Goal: Transaction & Acquisition: Purchase product/service

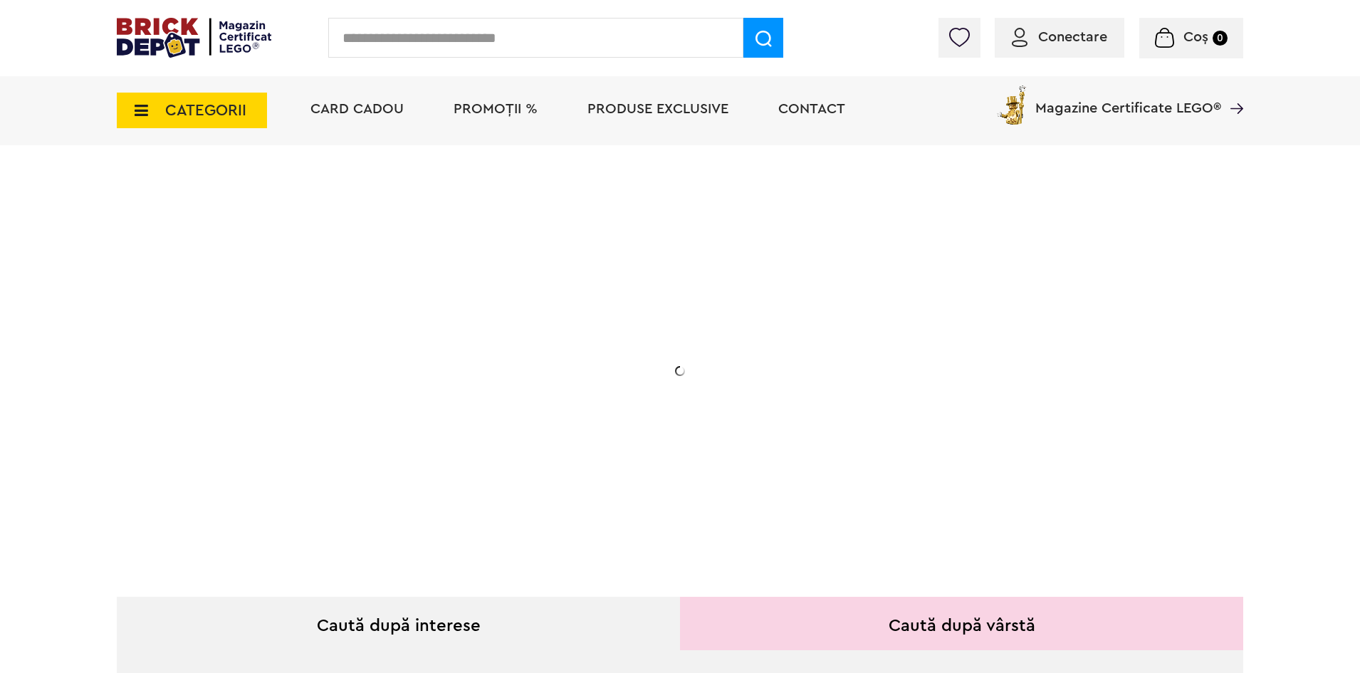
click at [495, 43] on input "text" at bounding box center [535, 38] width 415 height 40
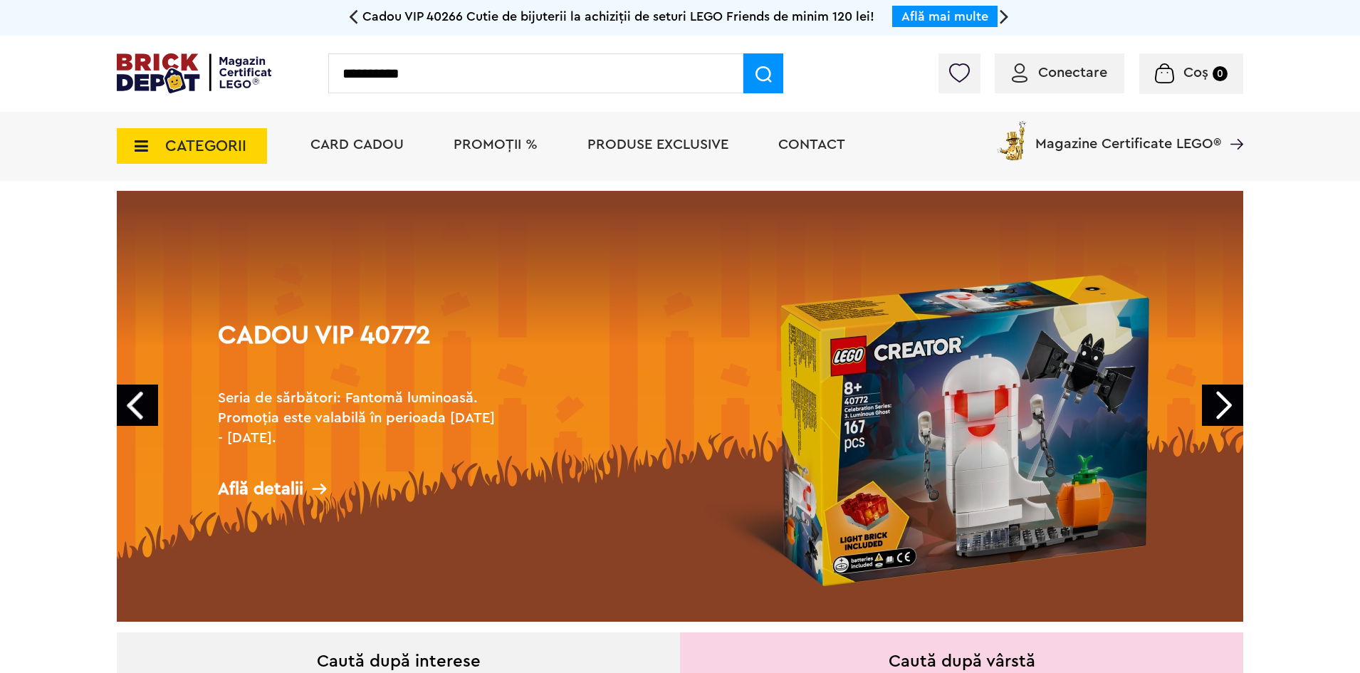
type input "**********"
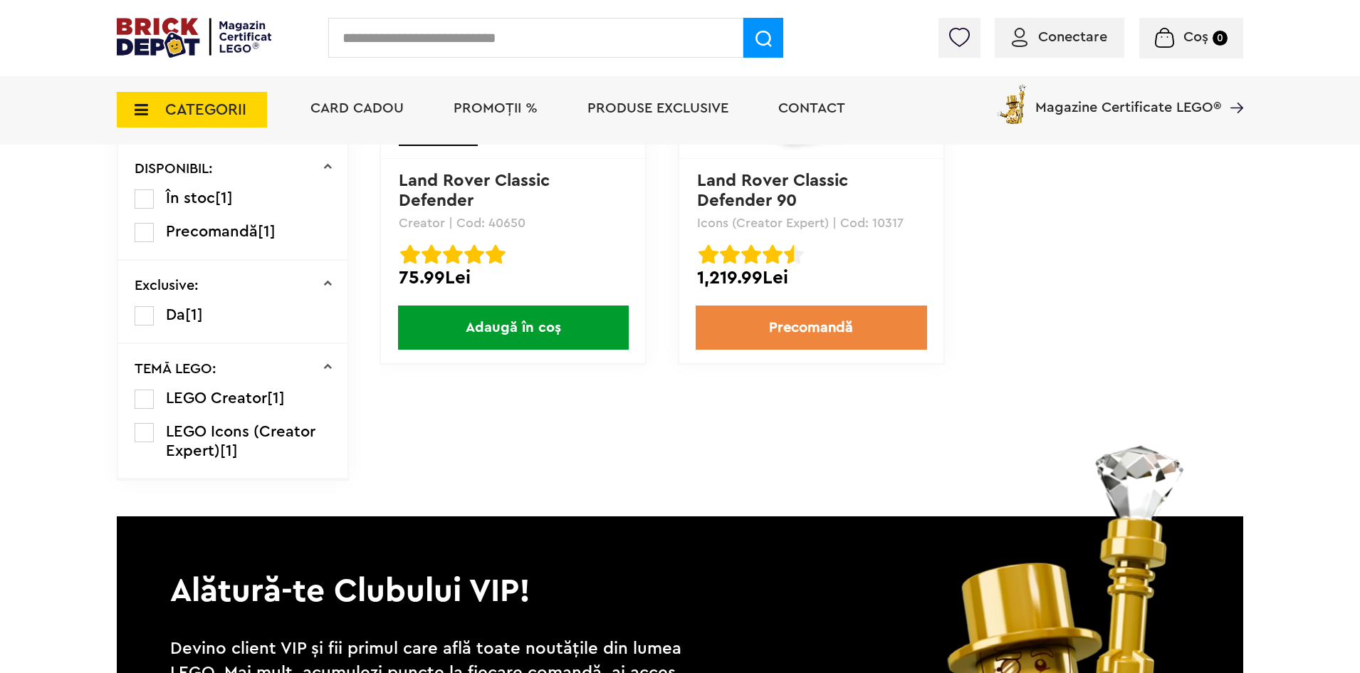
scroll to position [68, 0]
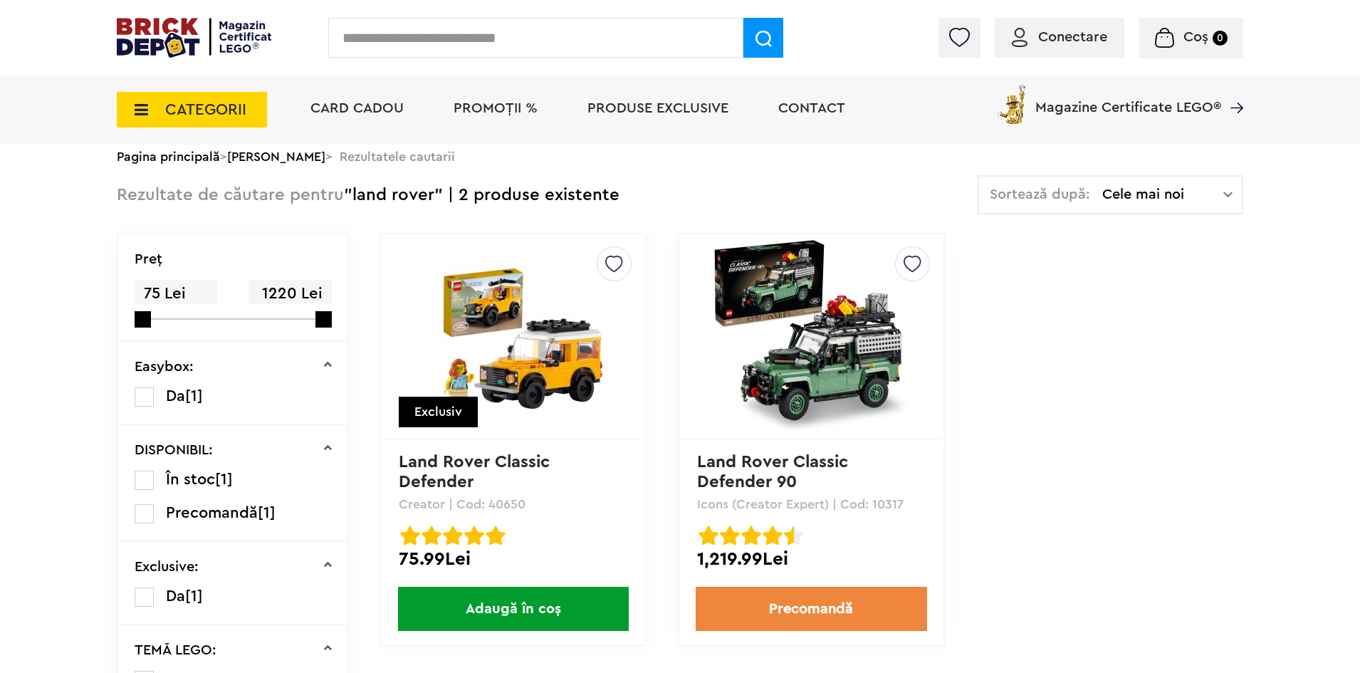
drag, startPoint x: 962, startPoint y: 395, endPoint x: 998, endPoint y: 490, distance: 101.8
click at [998, 490] on div "Creează o listă nouă Exclusiv Land Rover Classic Defender Creator | Cod: 40650 …" at bounding box center [810, 454] width 863 height 442
click at [818, 463] on link "Land Rover Classic Defender 90" at bounding box center [775, 471] width 156 height 37
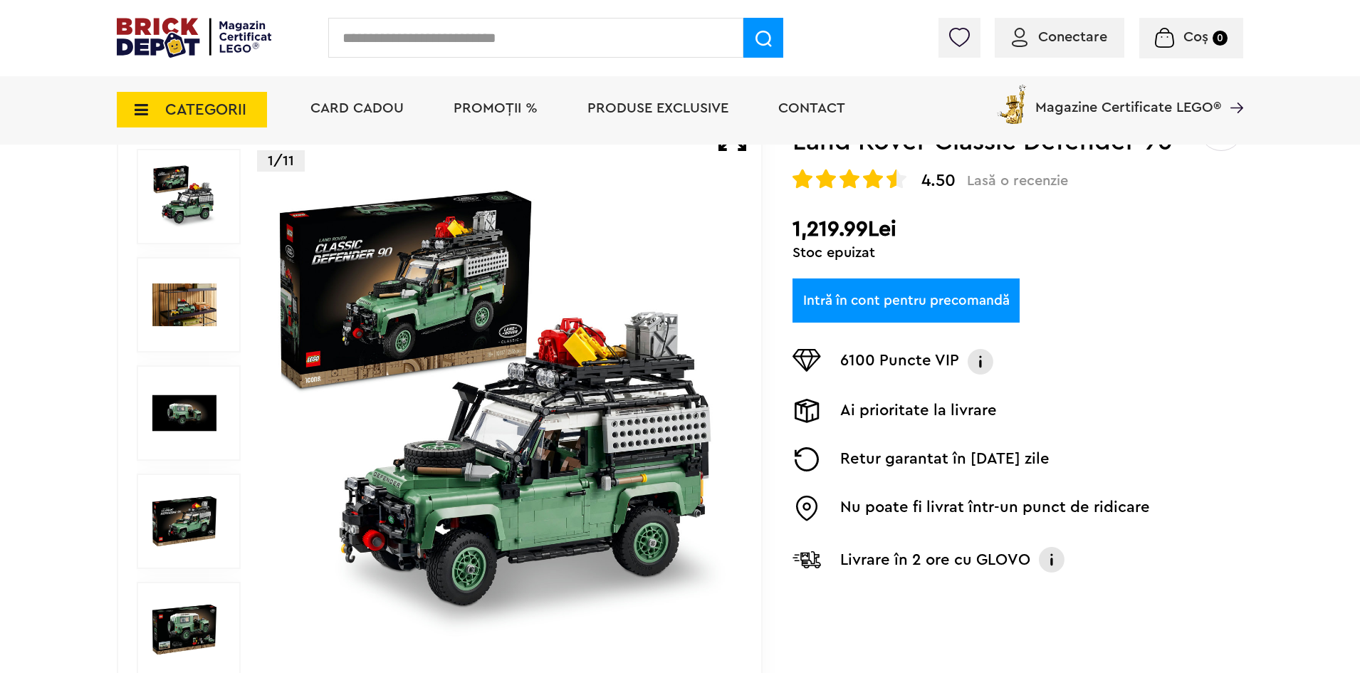
scroll to position [142, 0]
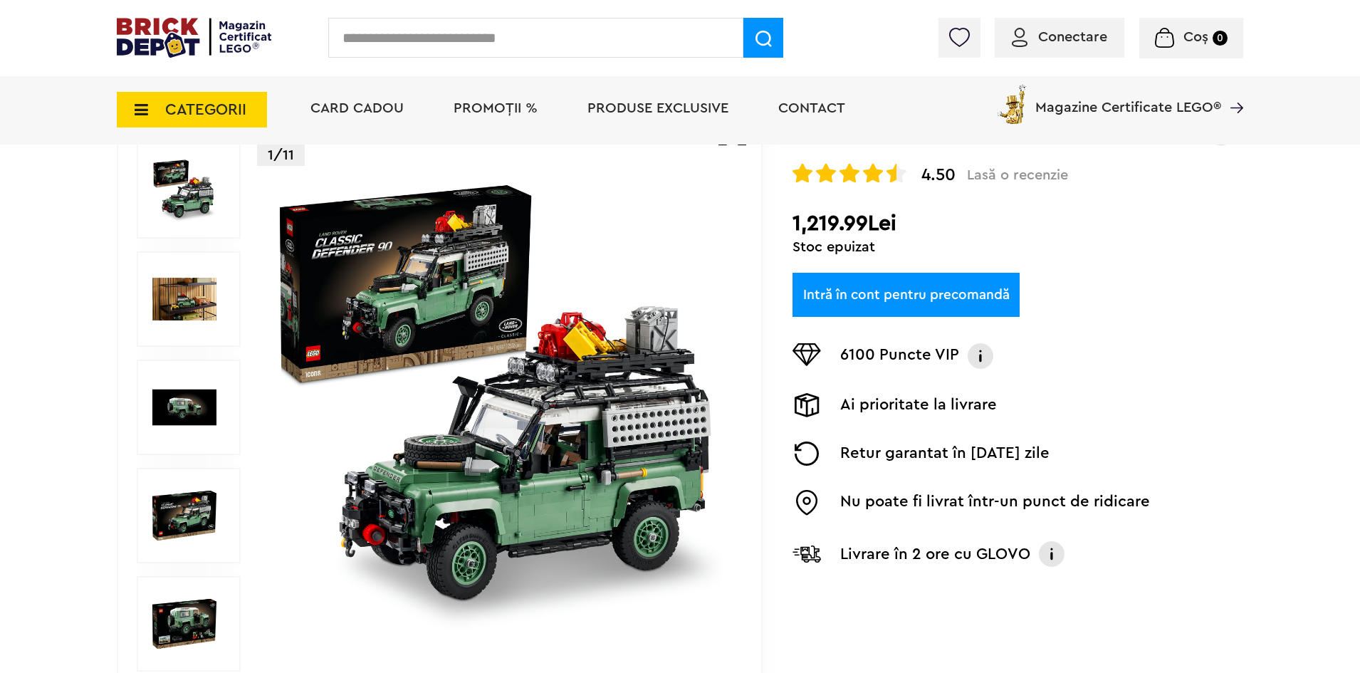
click at [172, 293] on img at bounding box center [184, 299] width 64 height 64
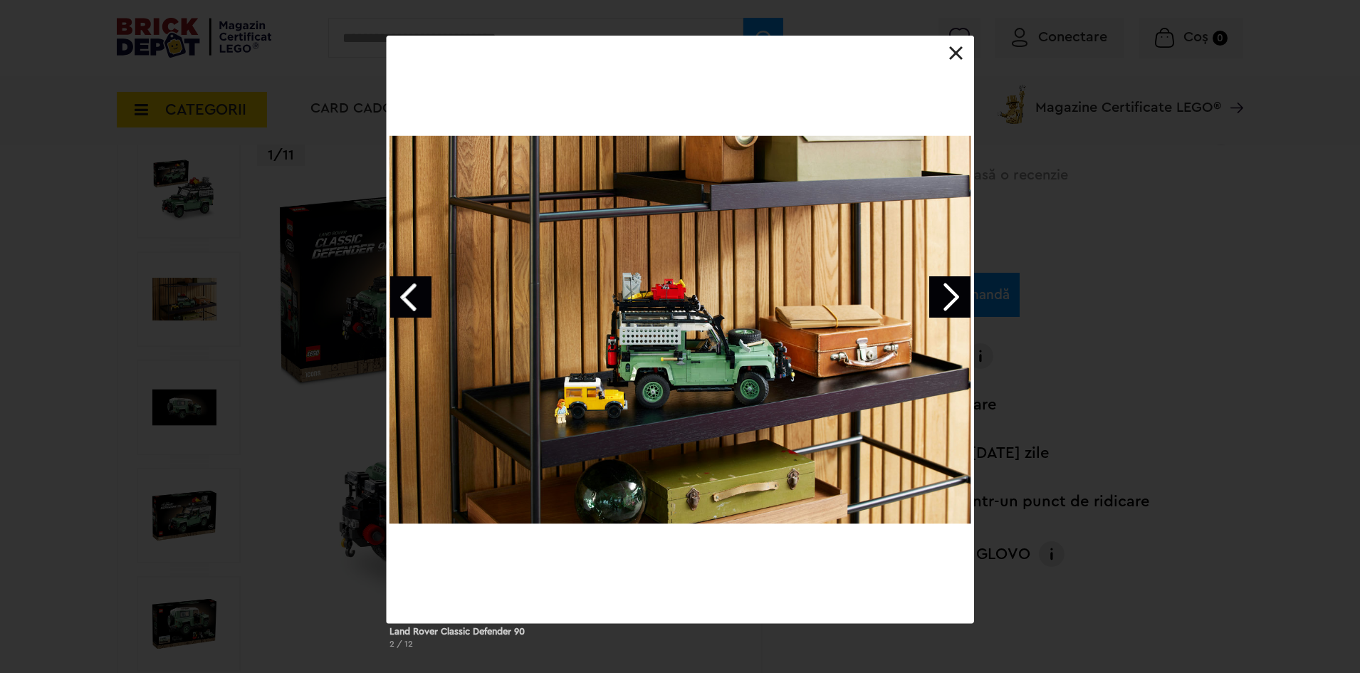
click at [956, 293] on link "Next image" at bounding box center [949, 296] width 41 height 41
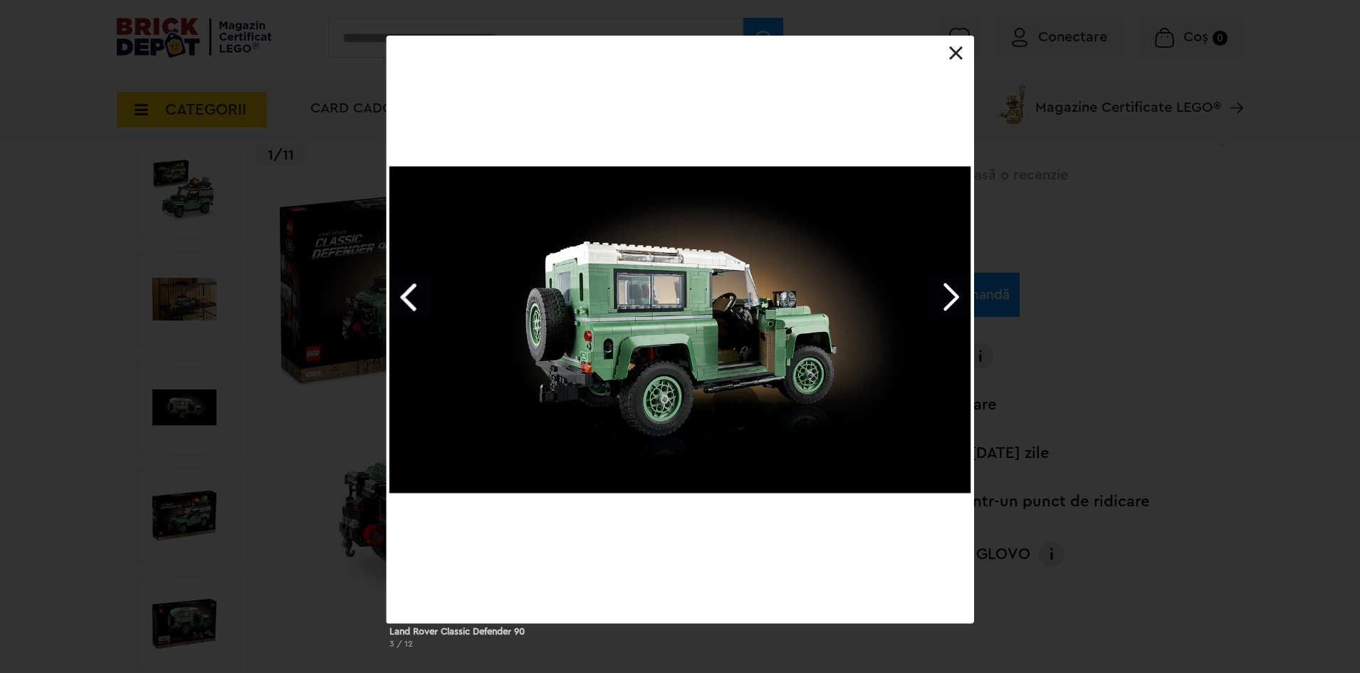
click at [956, 293] on link "Next image" at bounding box center [949, 296] width 41 height 41
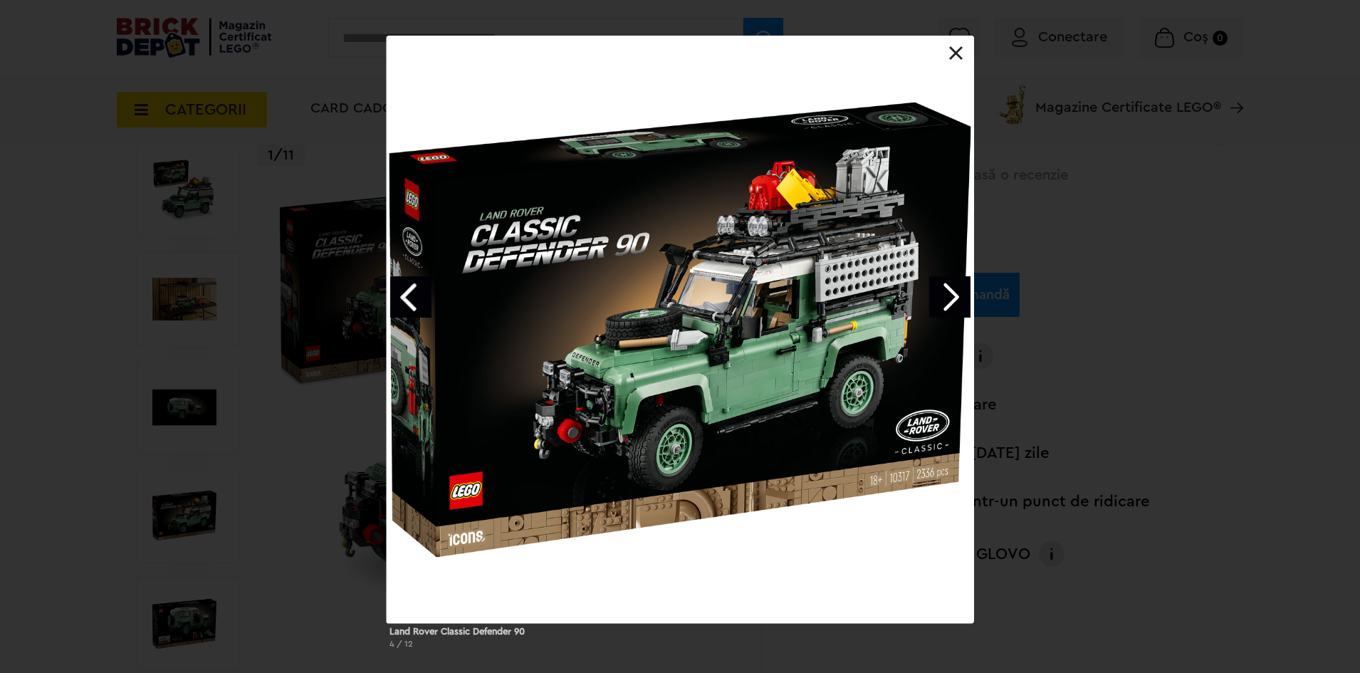
click at [956, 293] on link "Next image" at bounding box center [949, 296] width 41 height 41
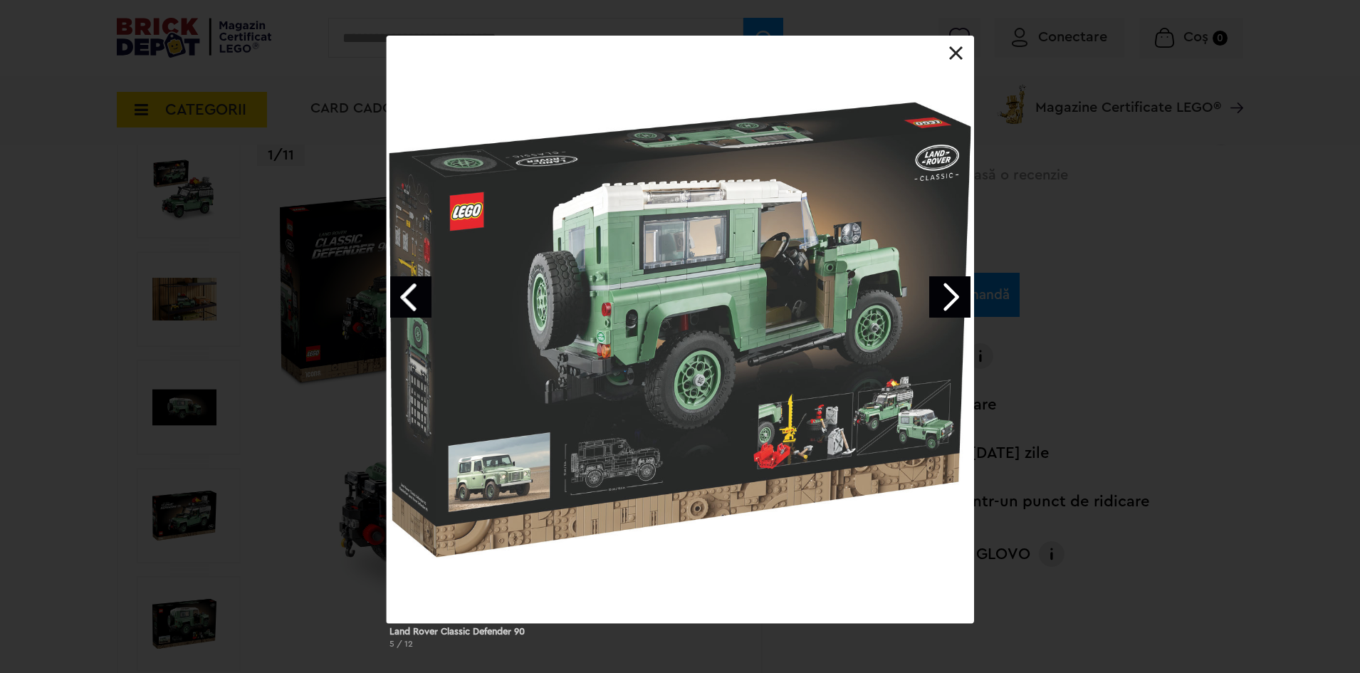
click at [956, 293] on link "Next image" at bounding box center [949, 296] width 41 height 41
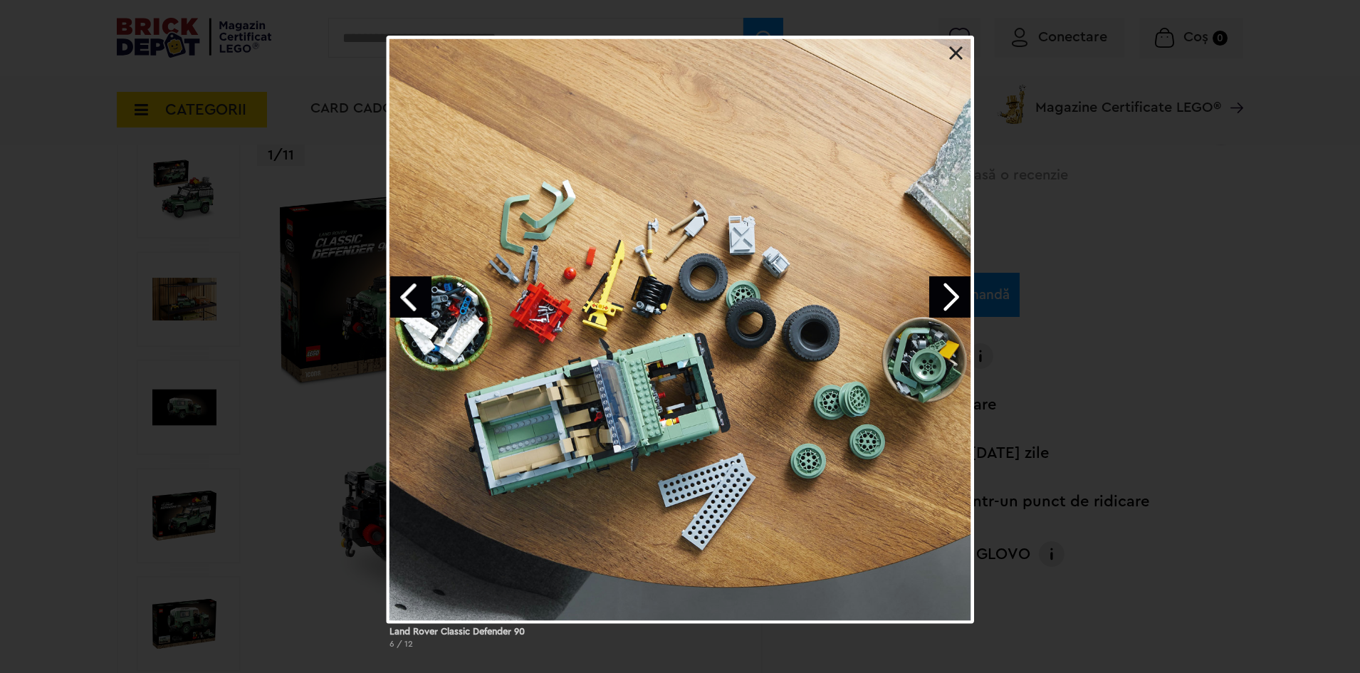
click at [956, 293] on link "Next image" at bounding box center [949, 296] width 41 height 41
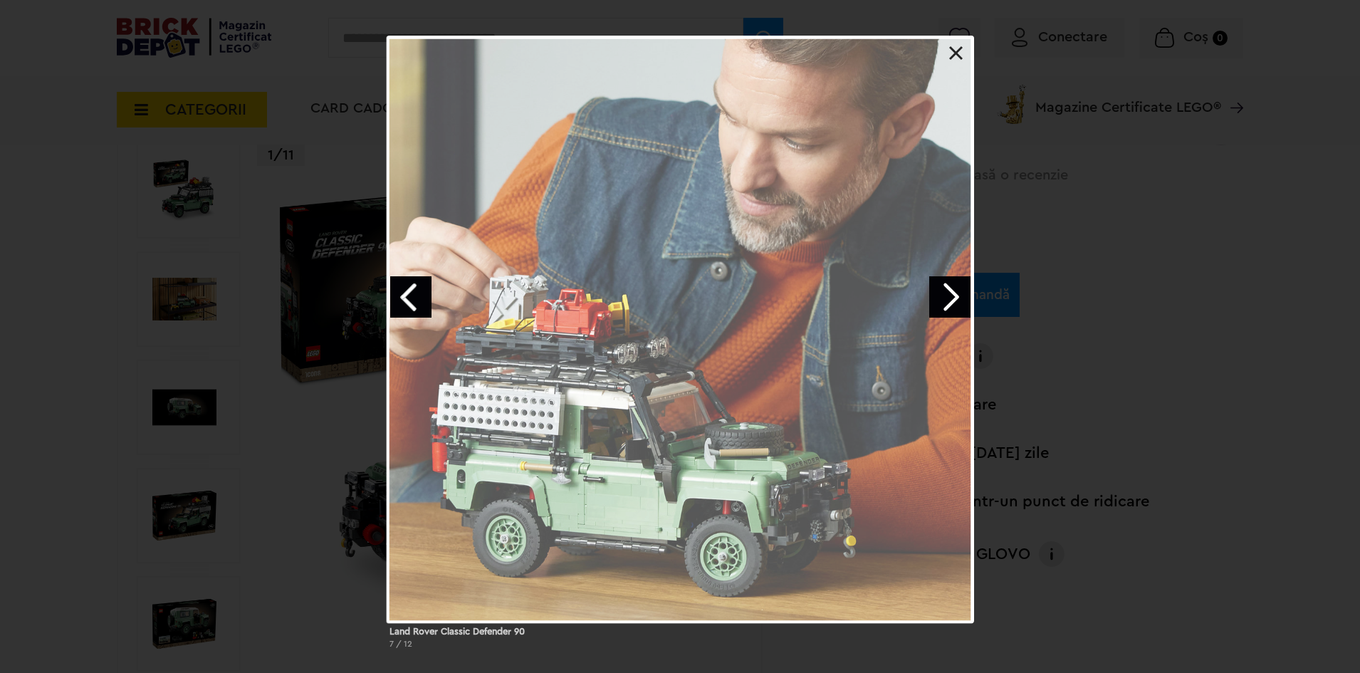
click at [956, 293] on link "Next image" at bounding box center [949, 296] width 41 height 41
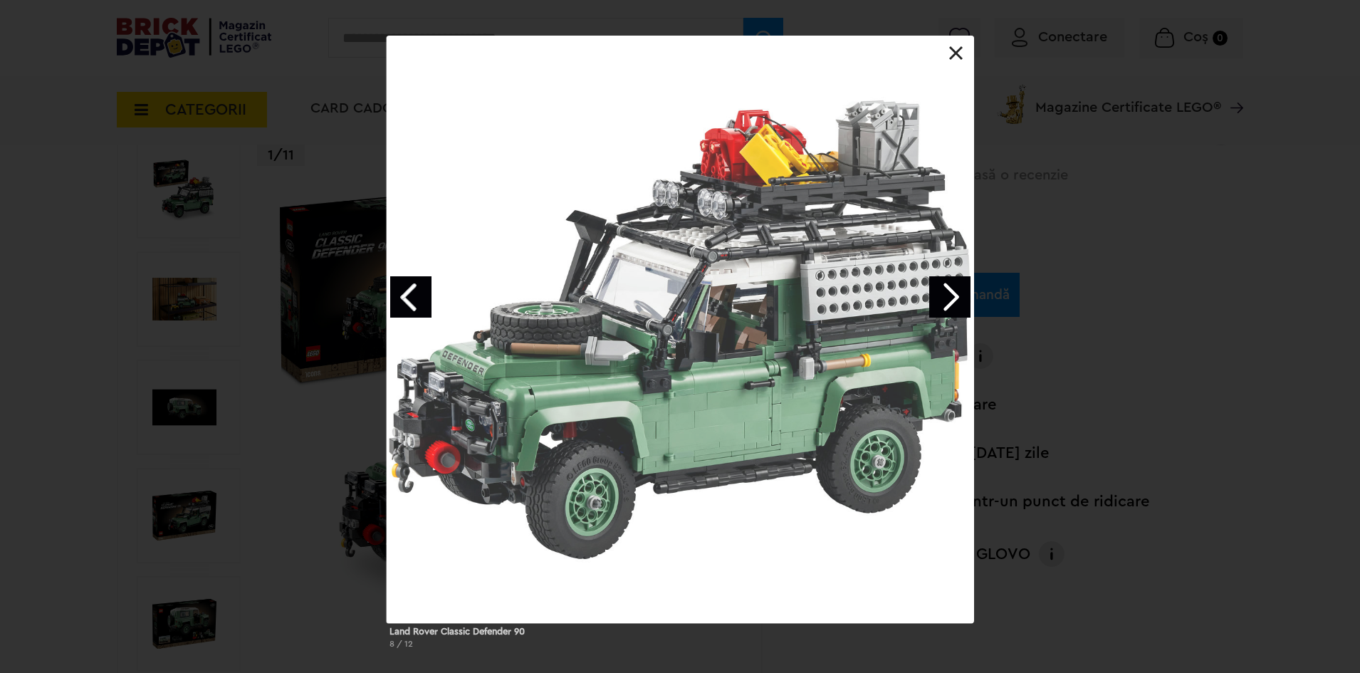
click at [956, 293] on link "Next image" at bounding box center [949, 296] width 41 height 41
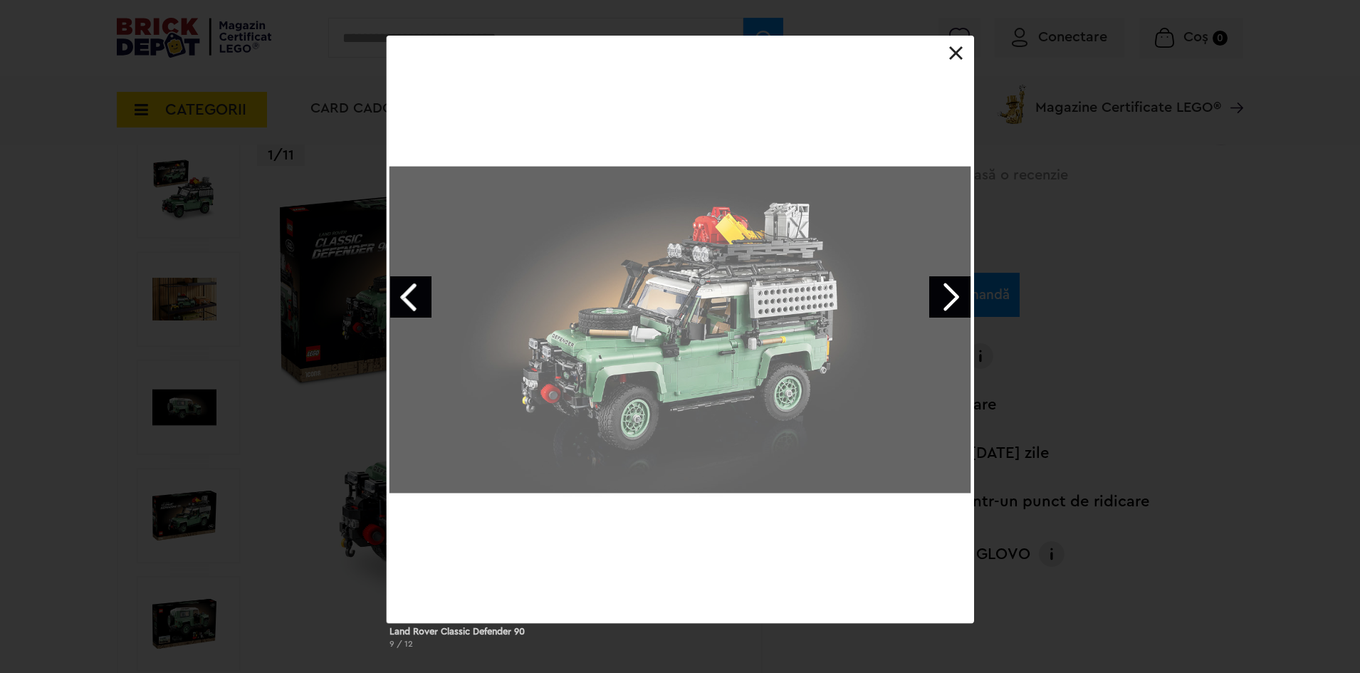
click at [956, 293] on link "Next image" at bounding box center [949, 296] width 41 height 41
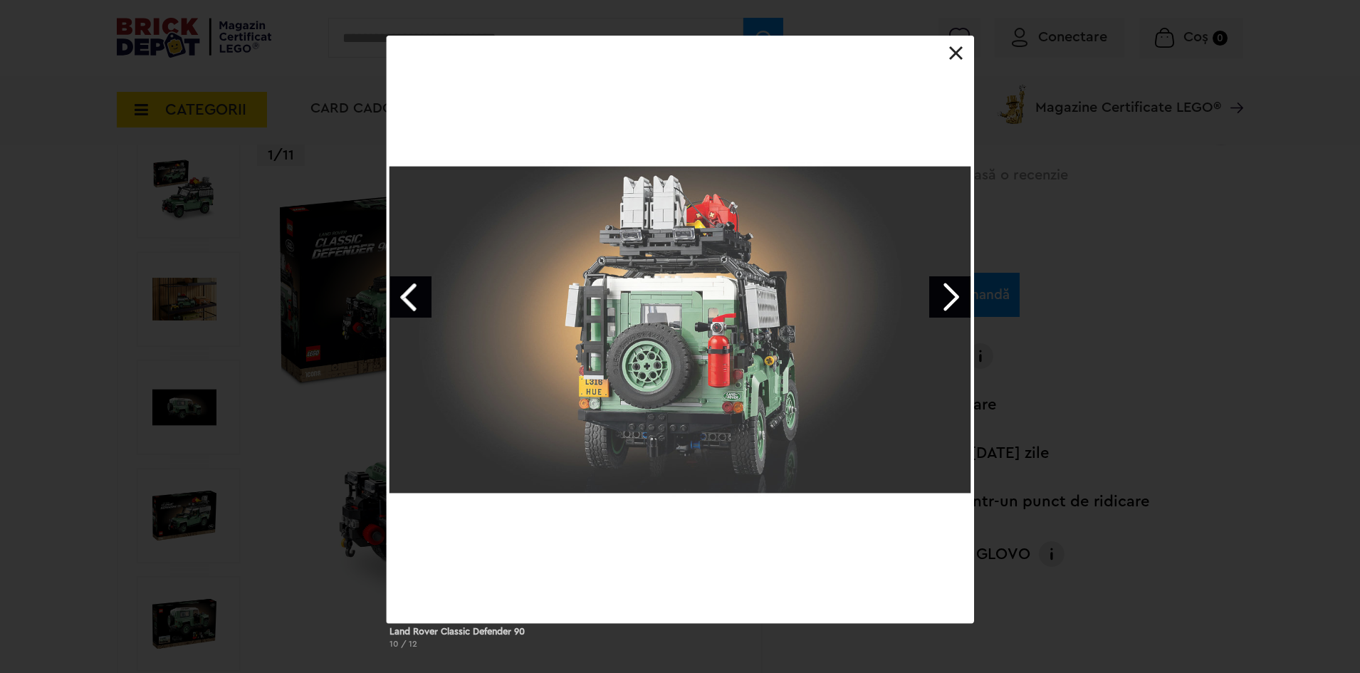
click at [956, 293] on link "Next image" at bounding box center [949, 296] width 41 height 41
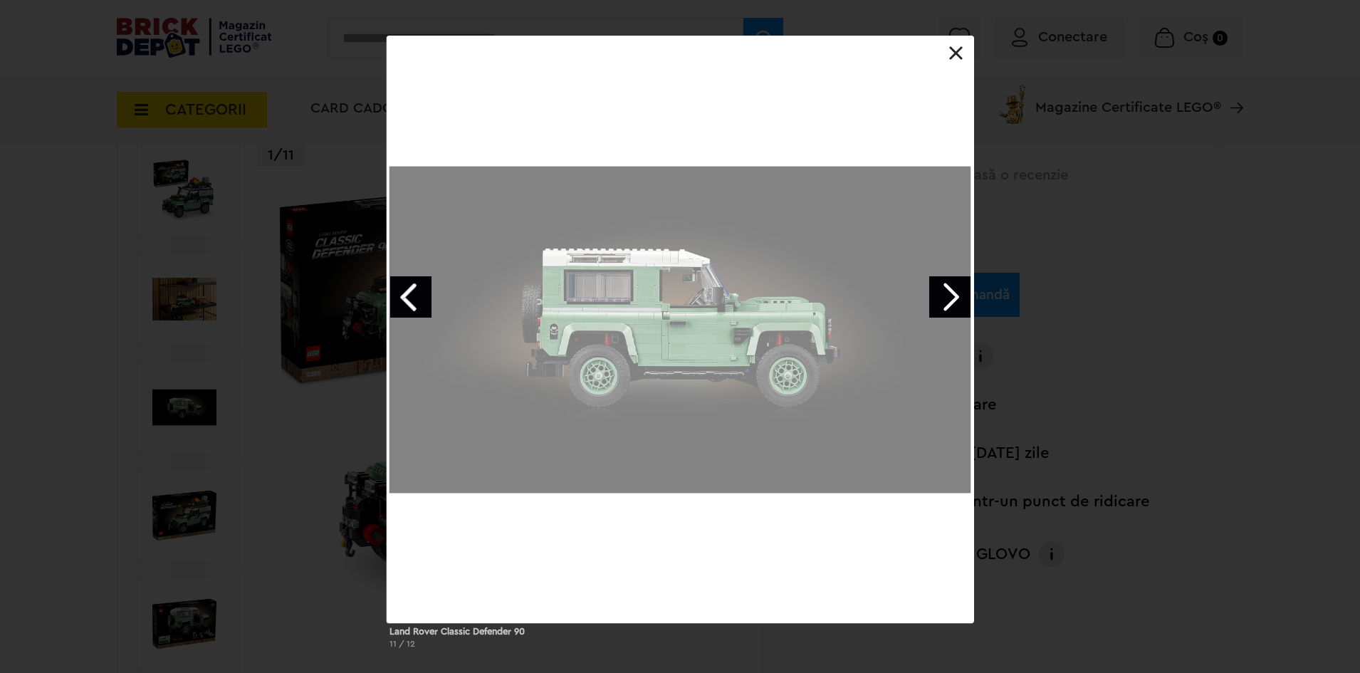
click at [956, 293] on link "Next image" at bounding box center [949, 296] width 41 height 41
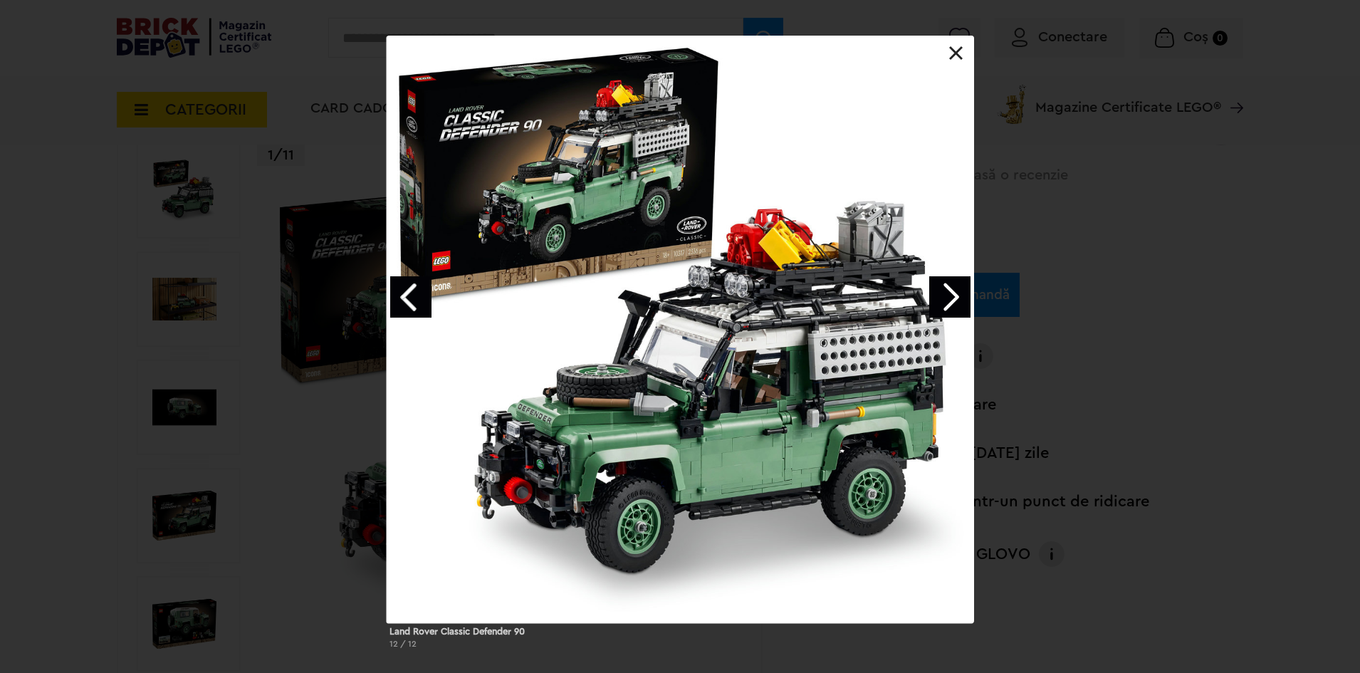
click at [956, 293] on link "Next image" at bounding box center [949, 296] width 41 height 41
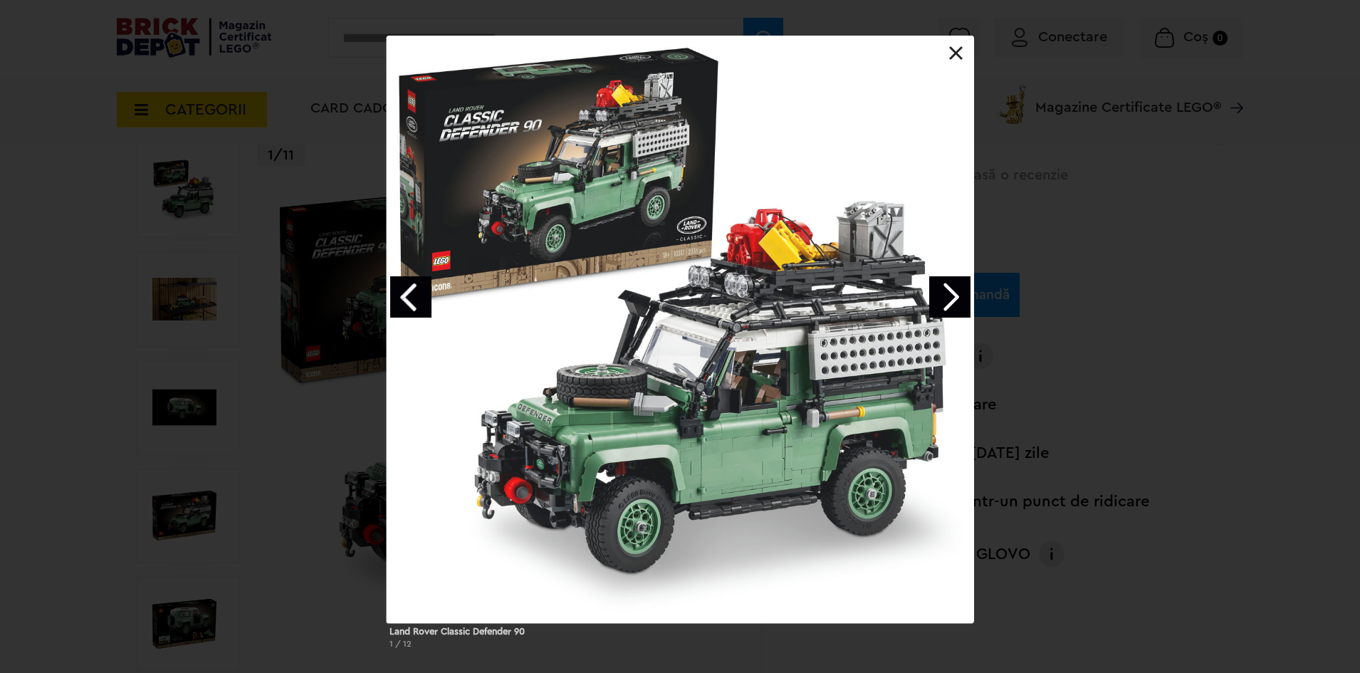
click at [956, 293] on link "Next image" at bounding box center [949, 296] width 41 height 41
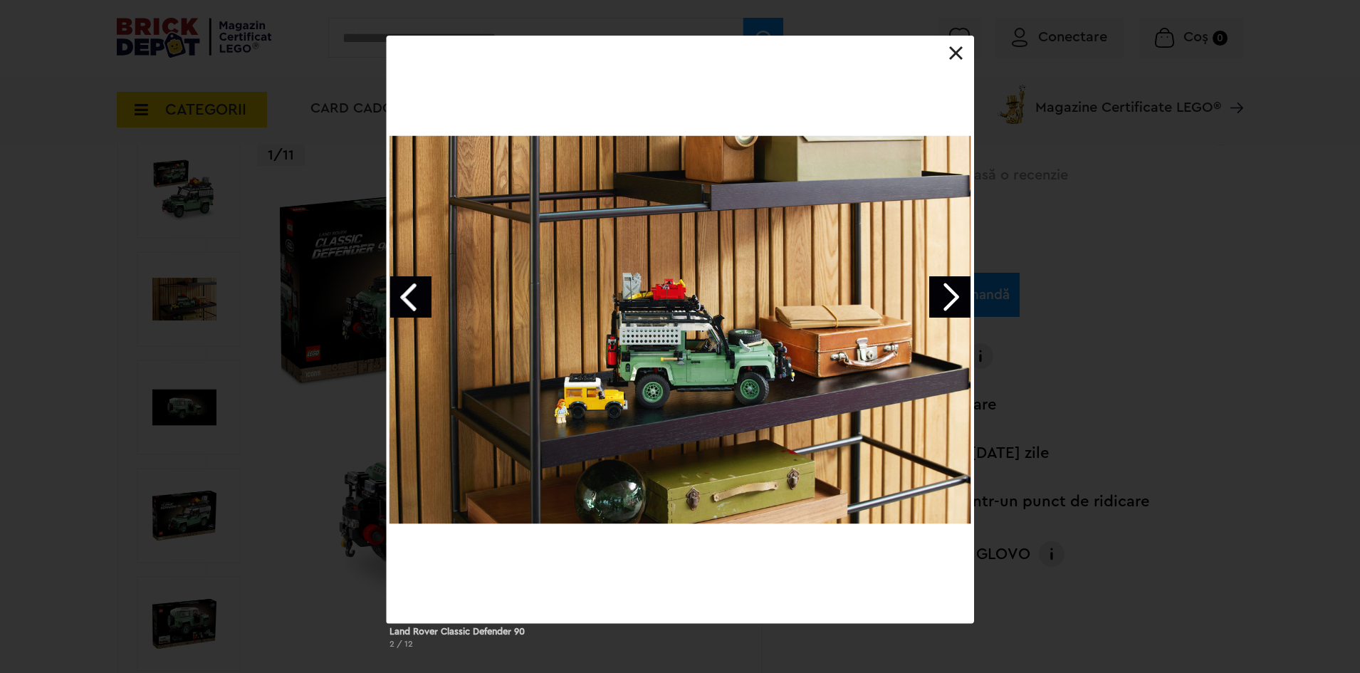
click at [956, 293] on link "Next image" at bounding box center [949, 296] width 41 height 41
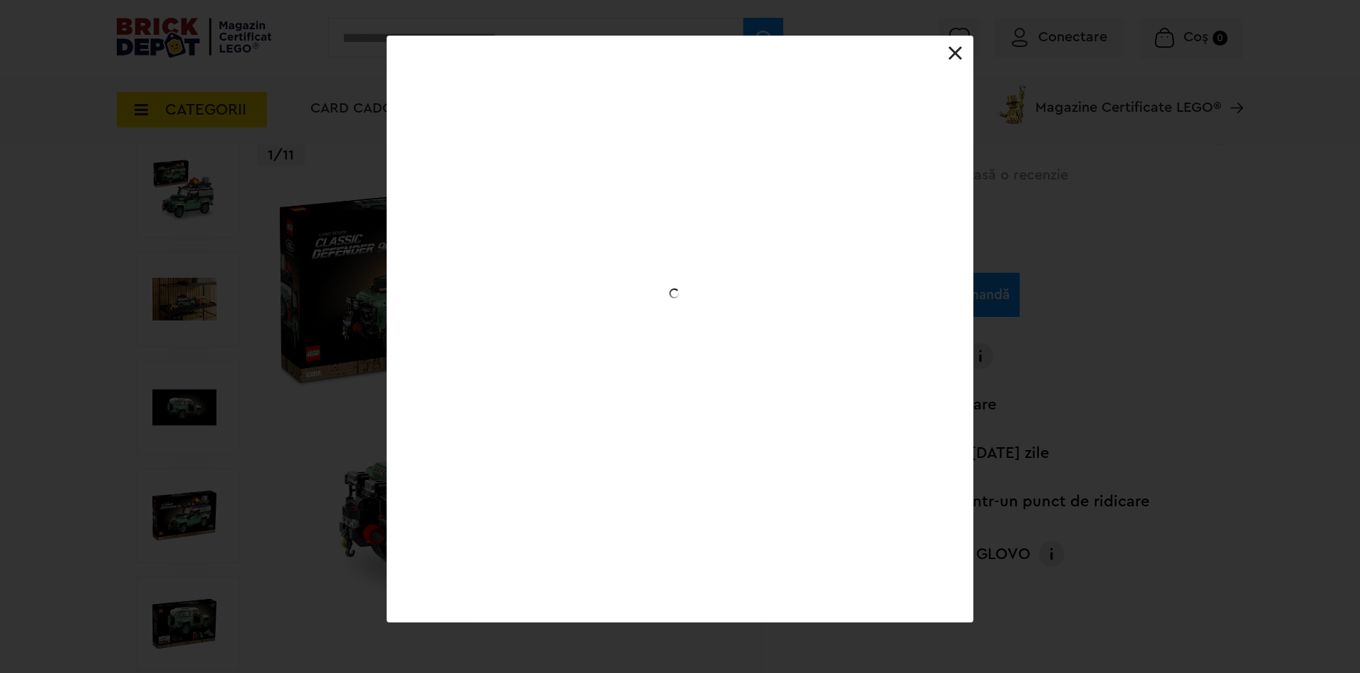
click at [0, 0] on link "Next image" at bounding box center [0, 0] width 0 height 0
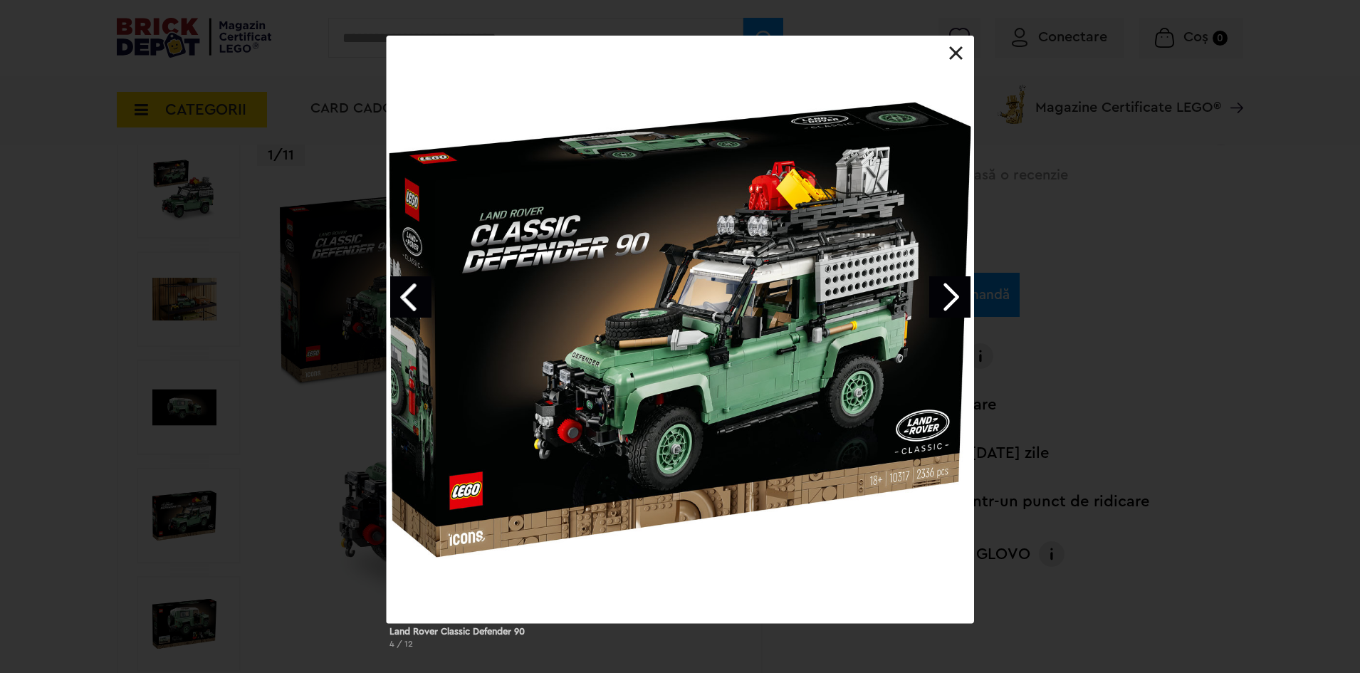
click at [956, 293] on link "Next image" at bounding box center [949, 296] width 41 height 41
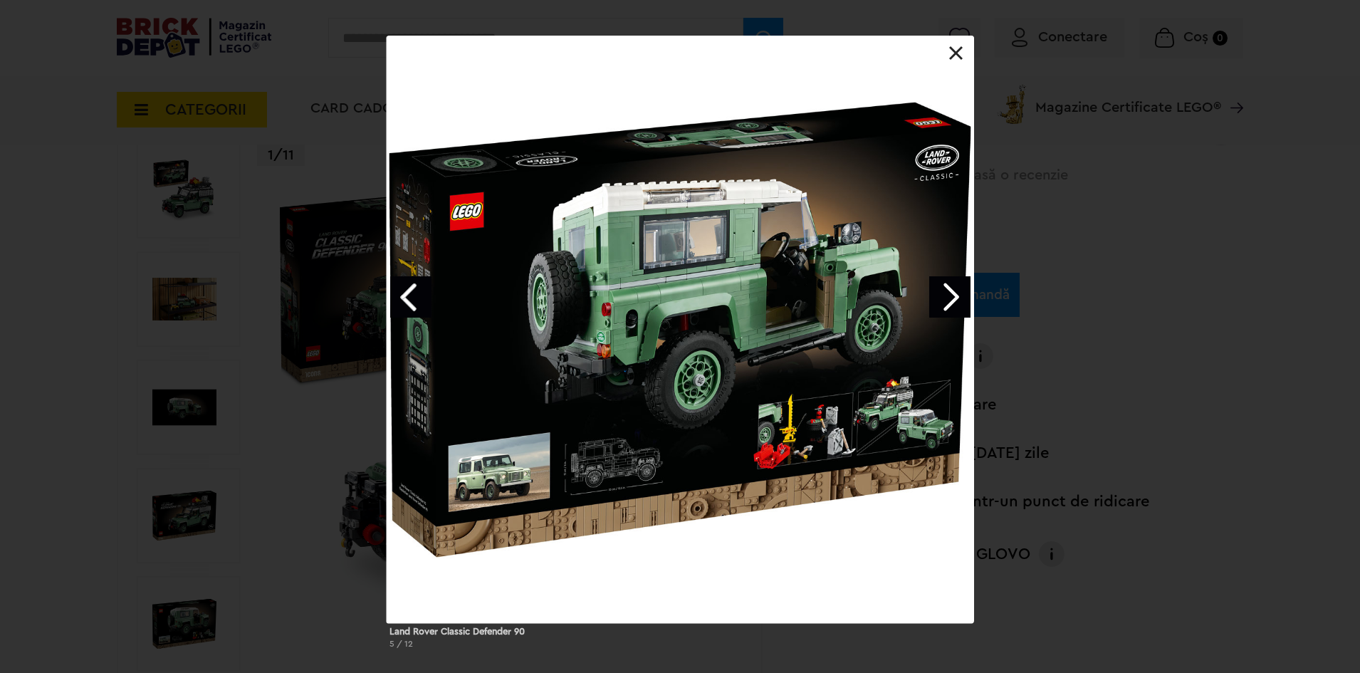
click at [597, 468] on div at bounding box center [680, 329] width 587 height 587
click at [599, 483] on div at bounding box center [680, 329] width 587 height 587
click at [1043, 428] on div "Land Rover Classic Defender 90 5 / 12" at bounding box center [680, 348] width 1360 height 624
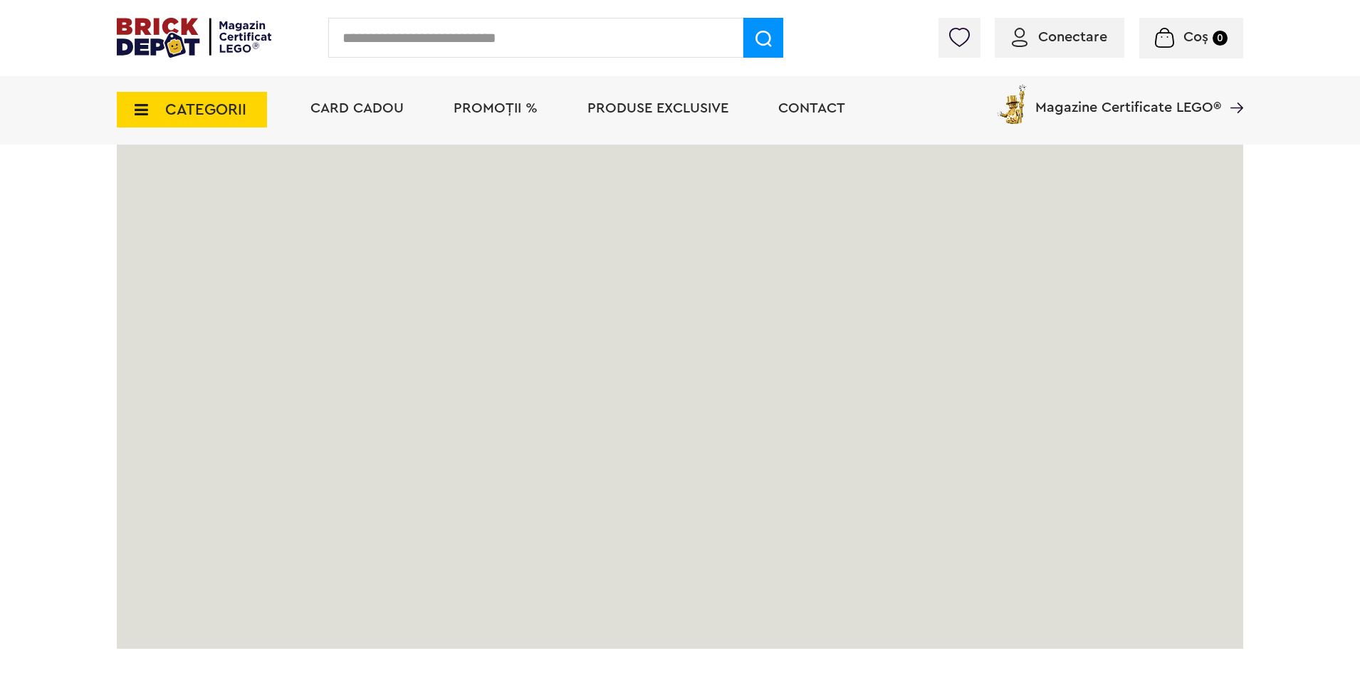
scroll to position [2847, 0]
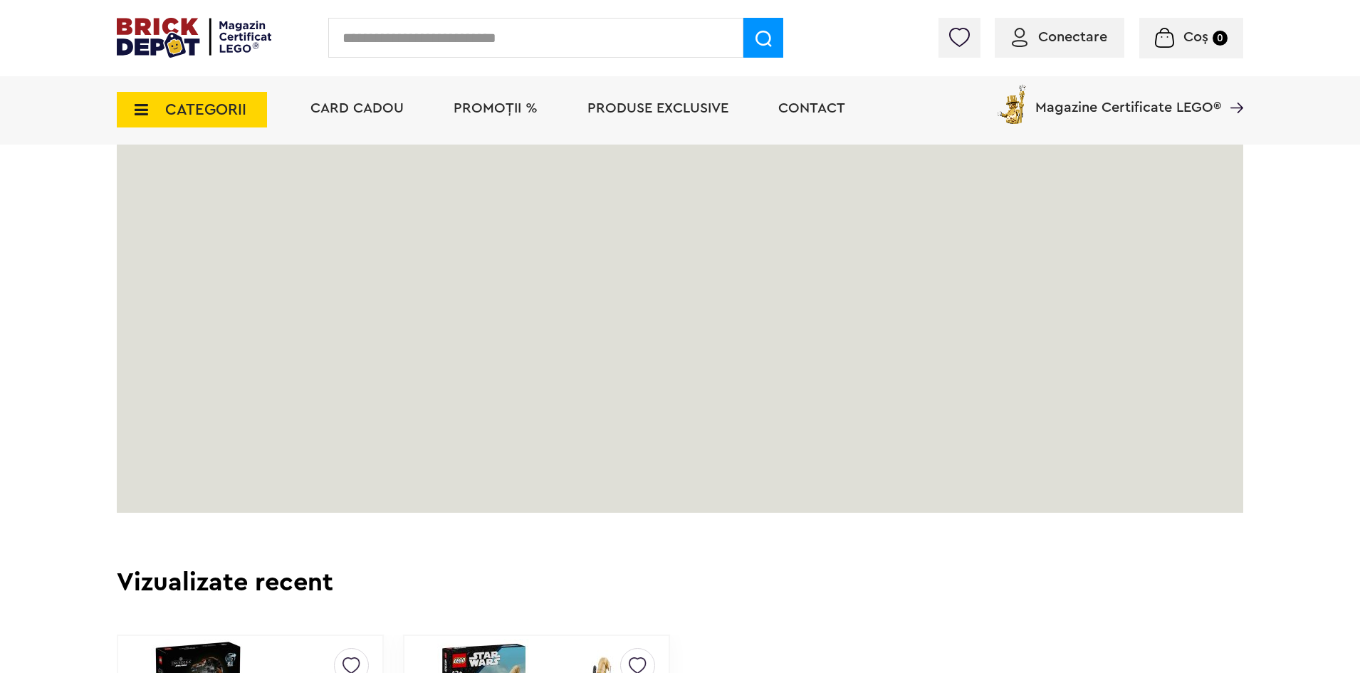
drag, startPoint x: 757, startPoint y: 530, endPoint x: 697, endPoint y: 537, distance: 61.0
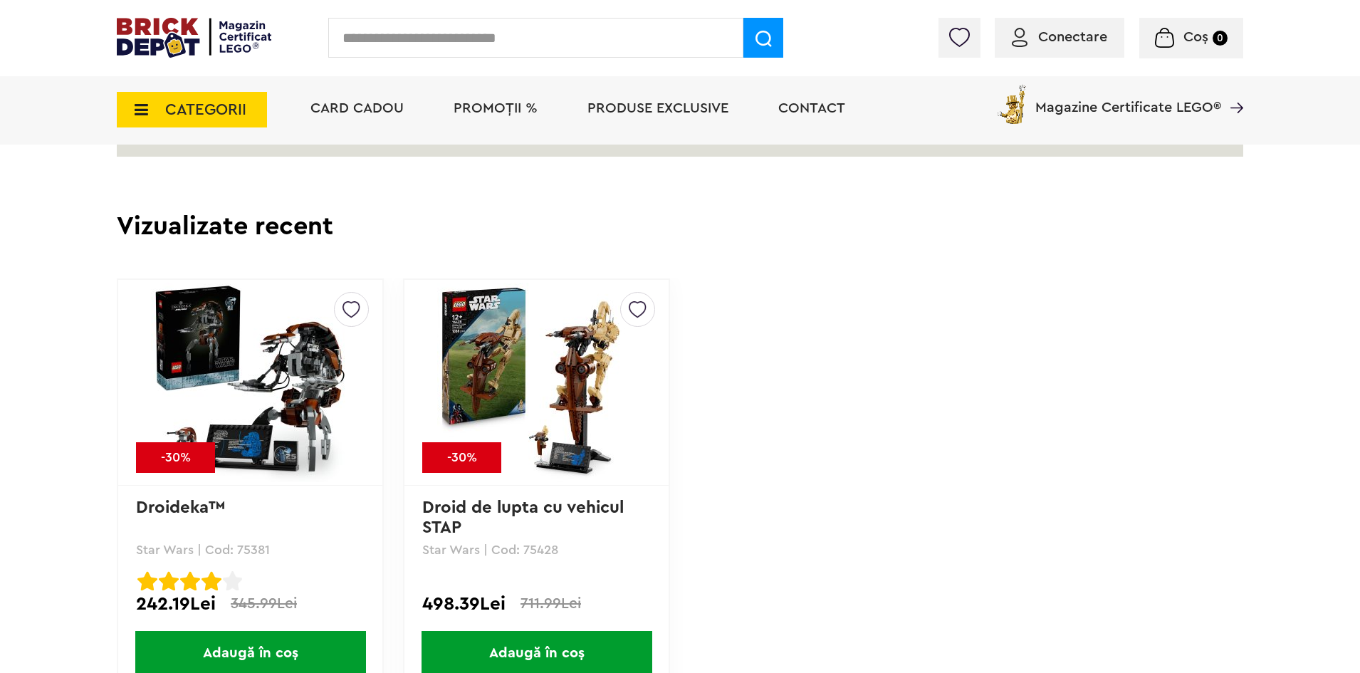
scroll to position [3275, 0]
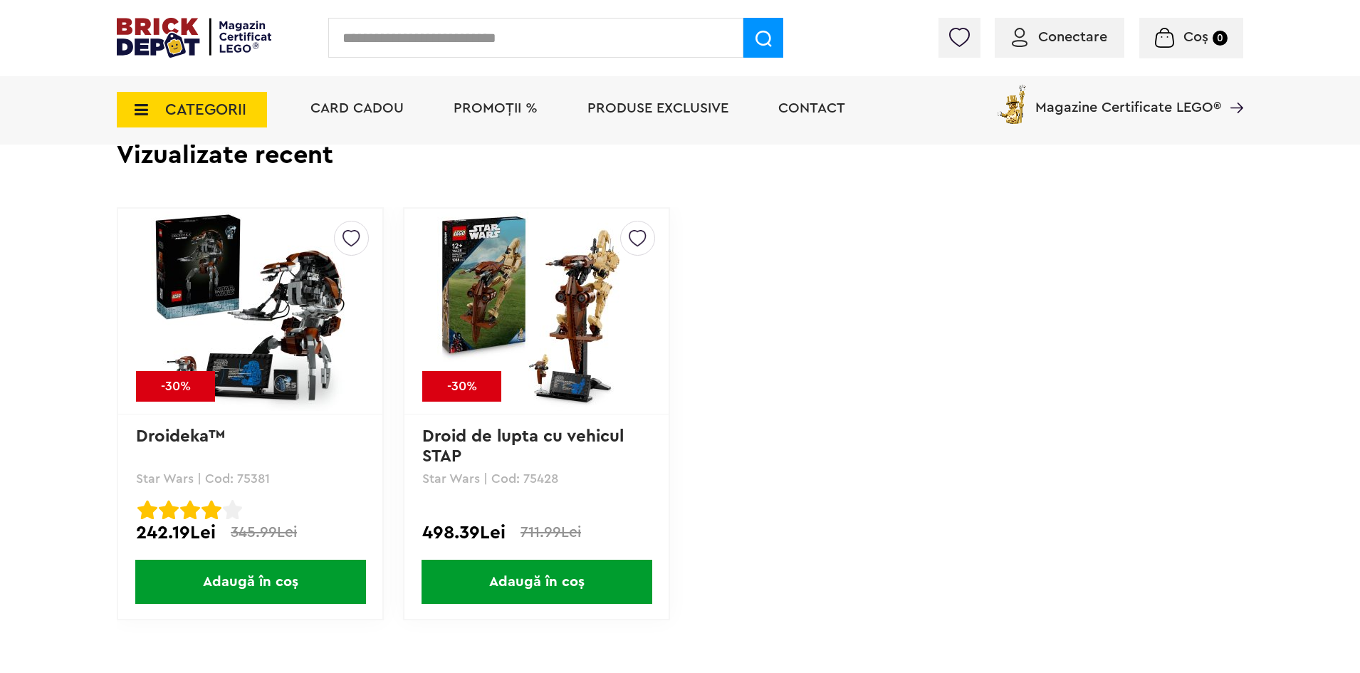
drag, startPoint x: 826, startPoint y: 347, endPoint x: 789, endPoint y: 458, distance: 117.1
click at [789, 458] on div "Creează o listă nouă -30% Droideka™ Star Wars | Cod: 75381 Droideka™ Rated 4.00…" at bounding box center [680, 413] width 1126 height 413
drag, startPoint x: 789, startPoint y: 458, endPoint x: 766, endPoint y: 494, distance: 42.3
click at [766, 494] on div "Creează o listă nouă -30% Droideka™ Star Wars | Cod: 75381 Droideka™ Rated 4.00…" at bounding box center [680, 413] width 1126 height 413
click at [540, 477] on p "Star Wars | Cod: 75428" at bounding box center [536, 478] width 229 height 13
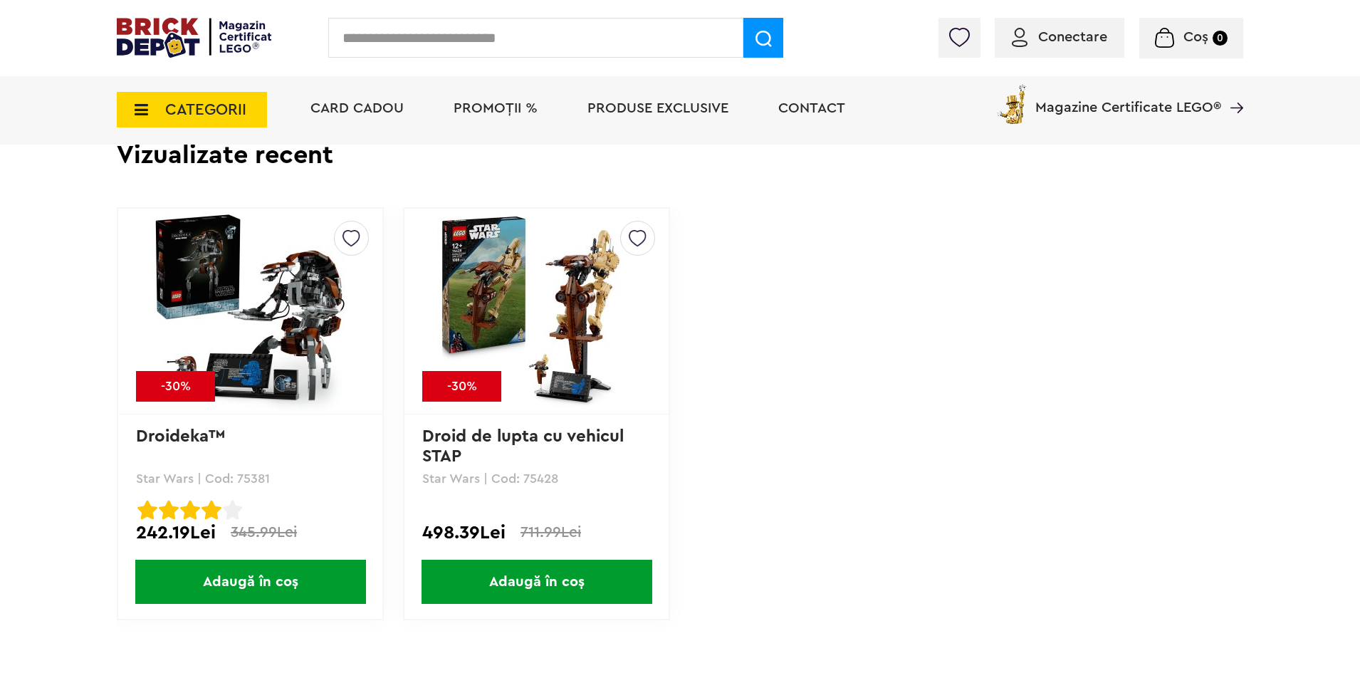
click at [540, 477] on p "Star Wars | Cod: 75428" at bounding box center [536, 478] width 229 height 13
